Goal: Task Accomplishment & Management: Complete application form

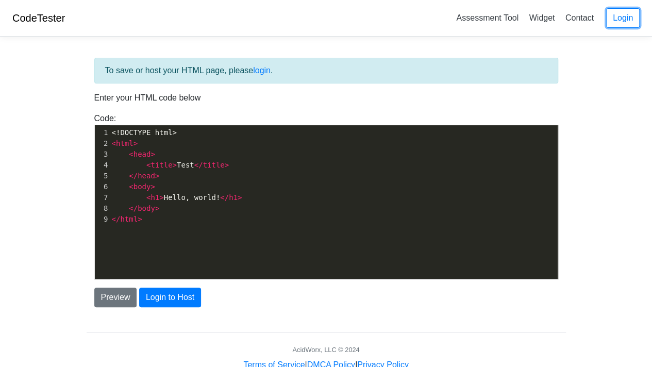
click at [611, 19] on link "Login" at bounding box center [622, 18] width 33 height 20
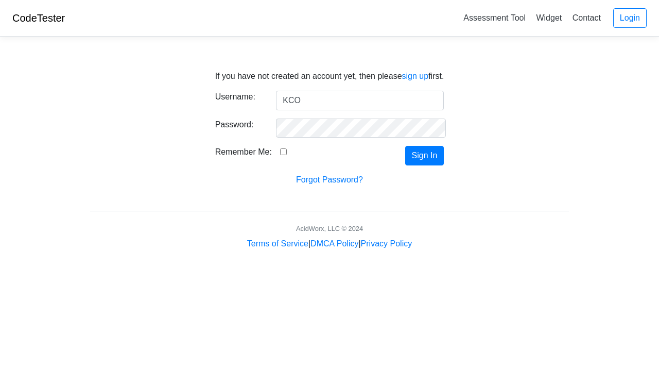
type input "KCO"
click at [280, 151] on input "Remember Me:" at bounding box center [283, 151] width 7 height 7
checkbox input "true"
click at [415, 159] on button "Sign In" at bounding box center [424, 156] width 39 height 20
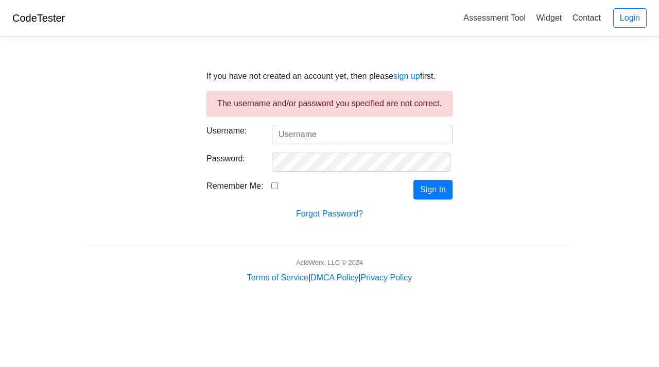
click at [405, 76] on link "sign up" at bounding box center [407, 76] width 27 height 9
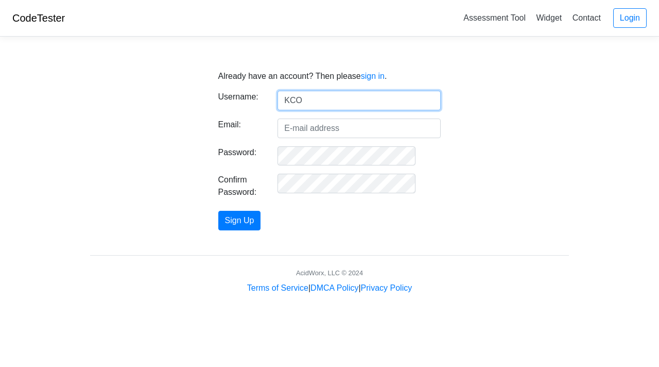
type input "KCO"
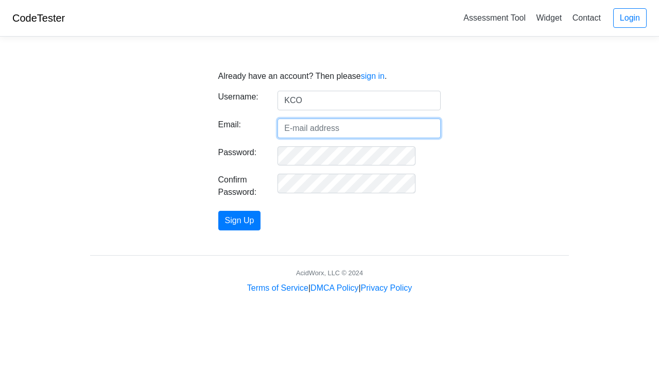
click at [338, 121] on input "Email:" at bounding box center [359, 128] width 163 height 20
type input "casey.ou@outlook.com"
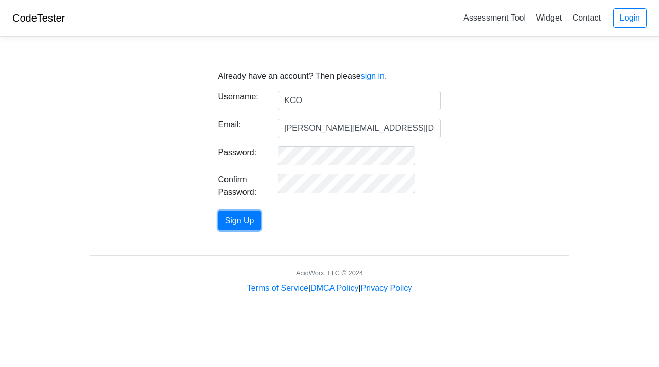
click at [261, 215] on button "Sign Up" at bounding box center [239, 221] width 43 height 20
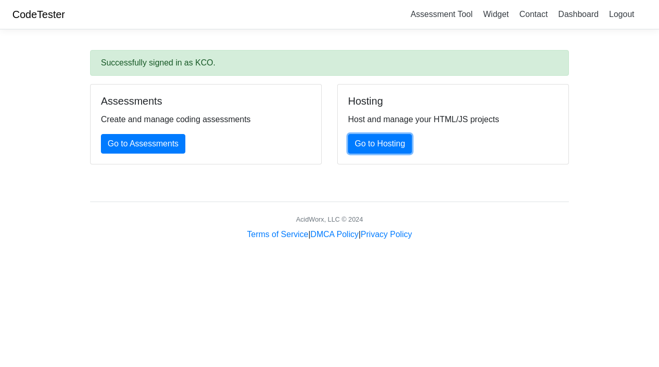
click at [372, 145] on link "Go to Hosting" at bounding box center [380, 144] width 64 height 20
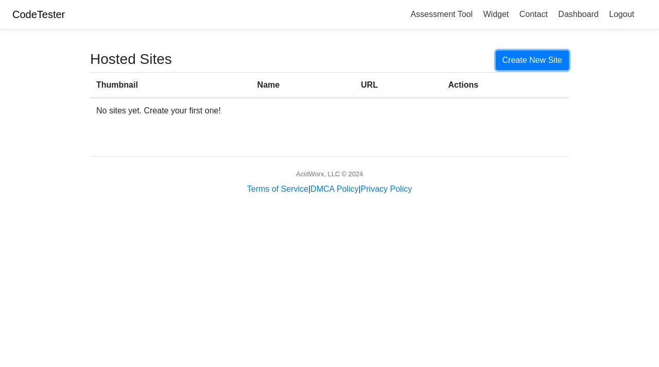
click at [515, 60] on link "Create New Site" at bounding box center [533, 60] width 74 height 20
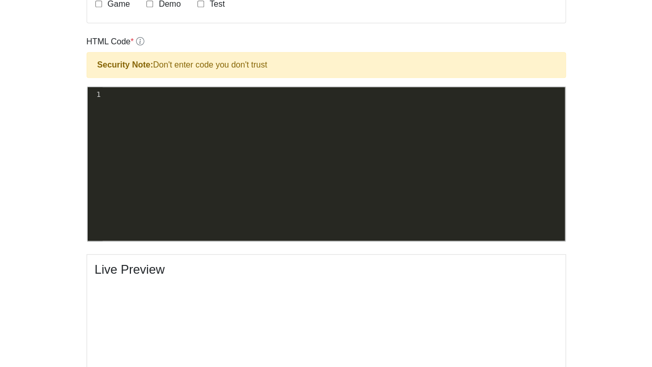
scroll to position [294, 0]
